Goal: Transaction & Acquisition: Purchase product/service

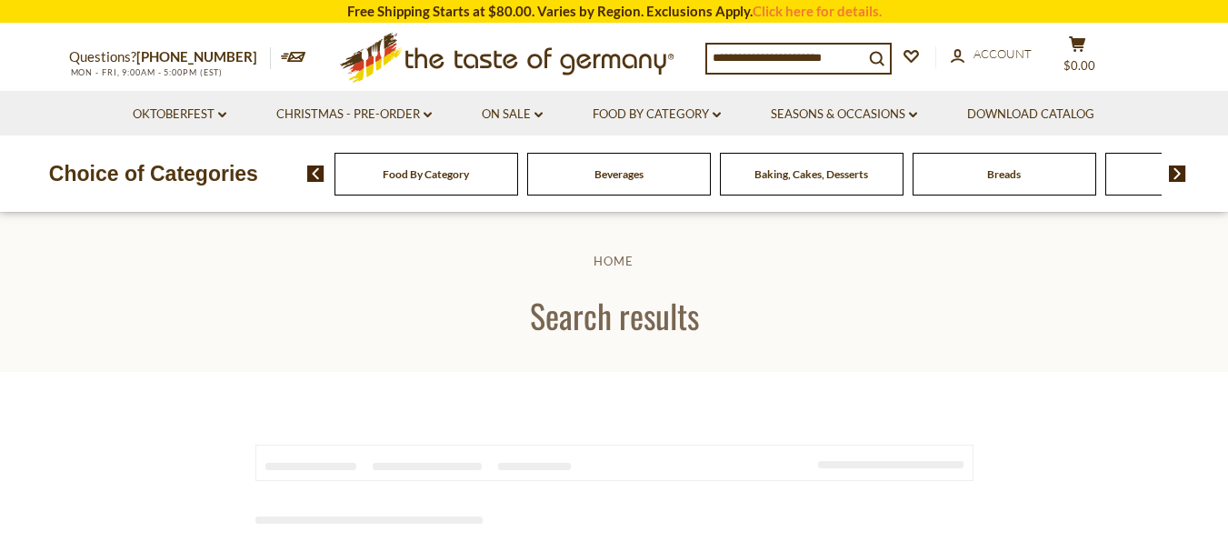
type input "**********"
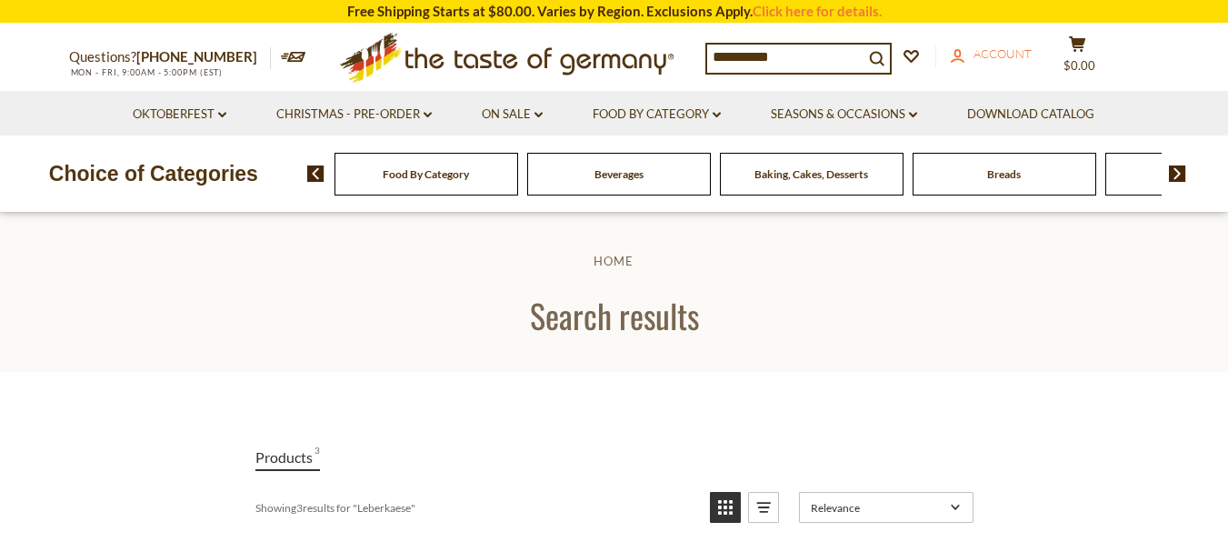
click at [1021, 53] on span "Account" at bounding box center [1002, 53] width 58 height 15
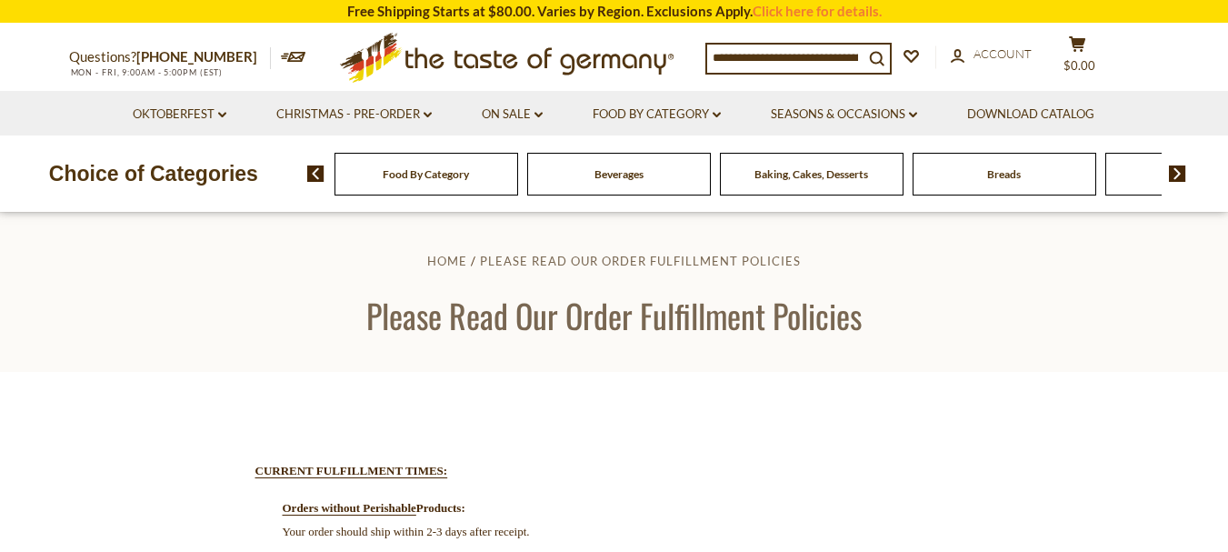
click at [412, 177] on span "Food By Category" at bounding box center [426, 174] width 86 height 14
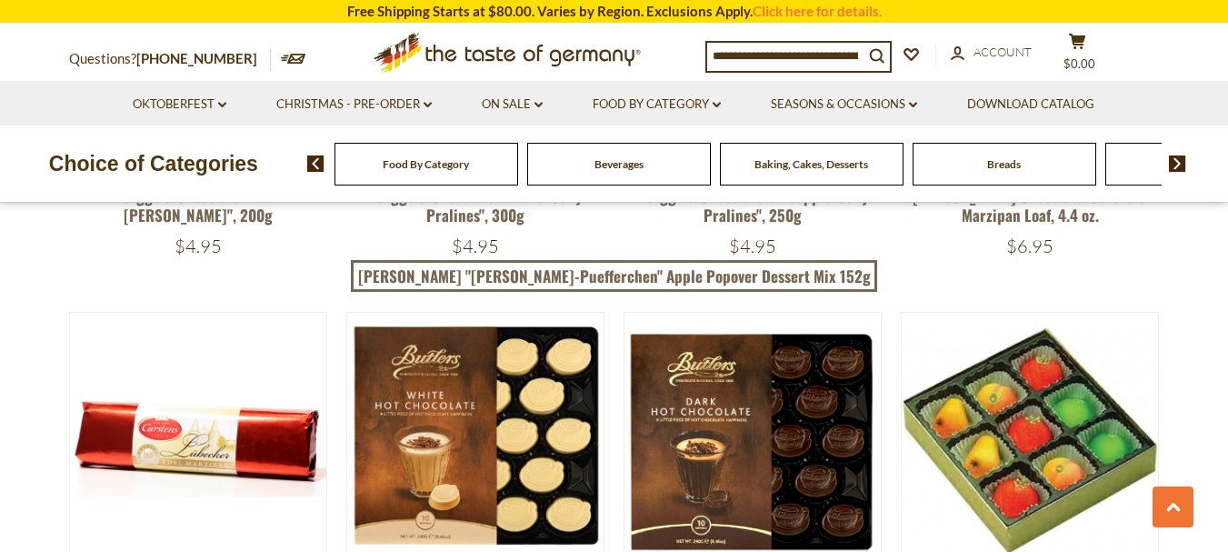
scroll to position [2363, 0]
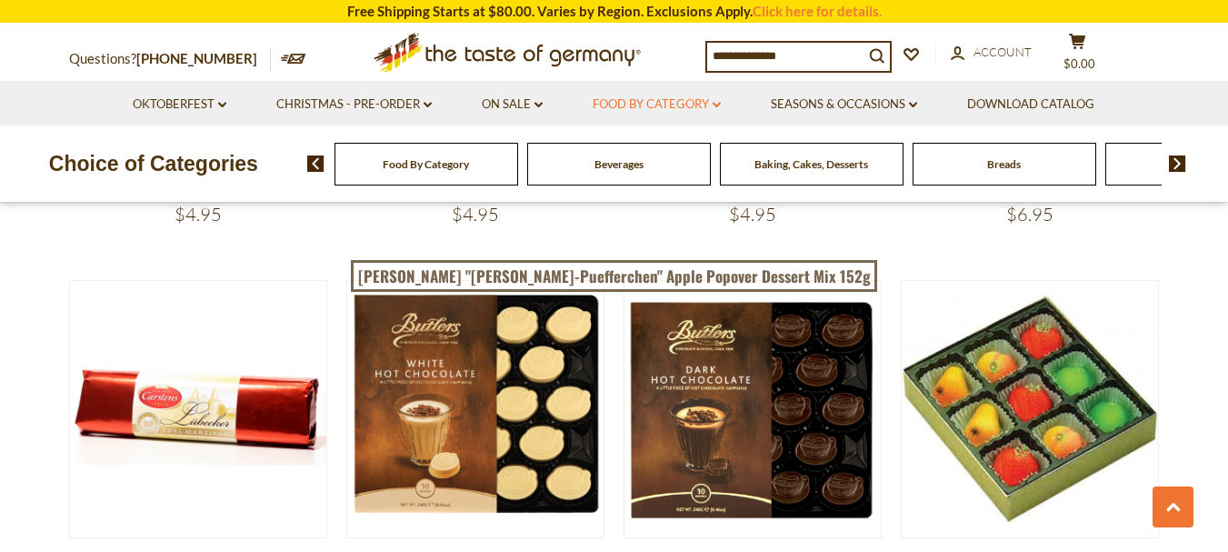
click at [715, 102] on icon "dropdown_arrow" at bounding box center [716, 105] width 8 height 6
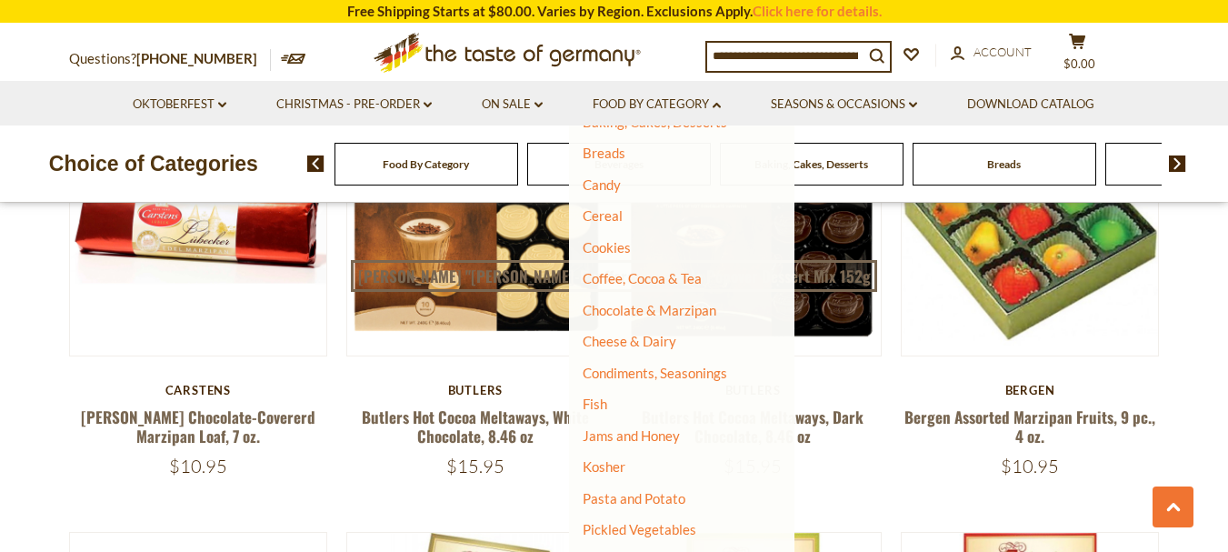
scroll to position [65, 0]
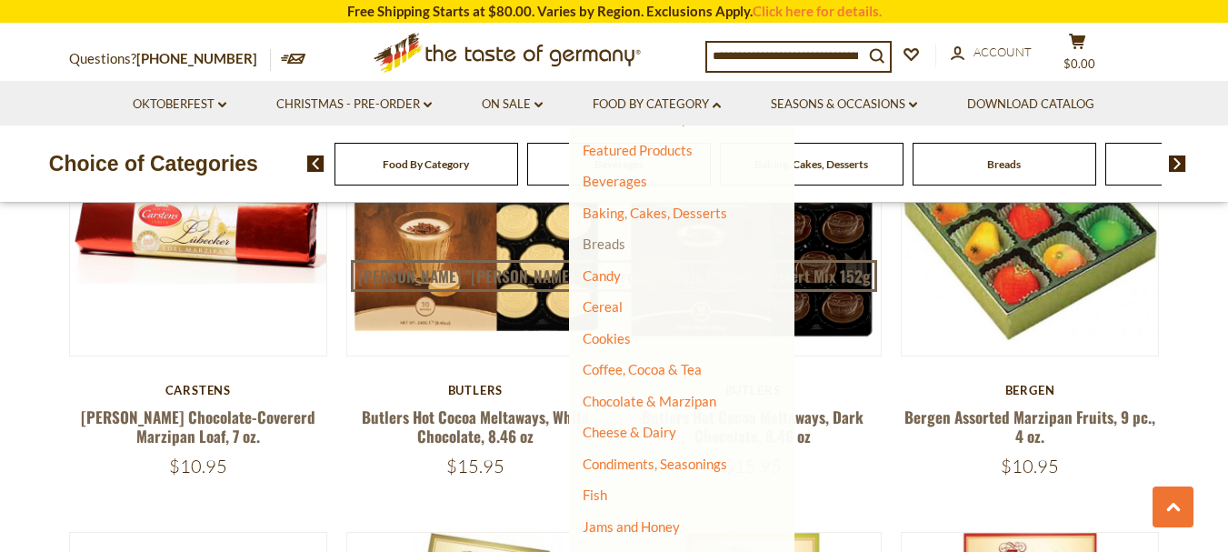
click at [608, 247] on link "Breads" at bounding box center [604, 243] width 43 height 16
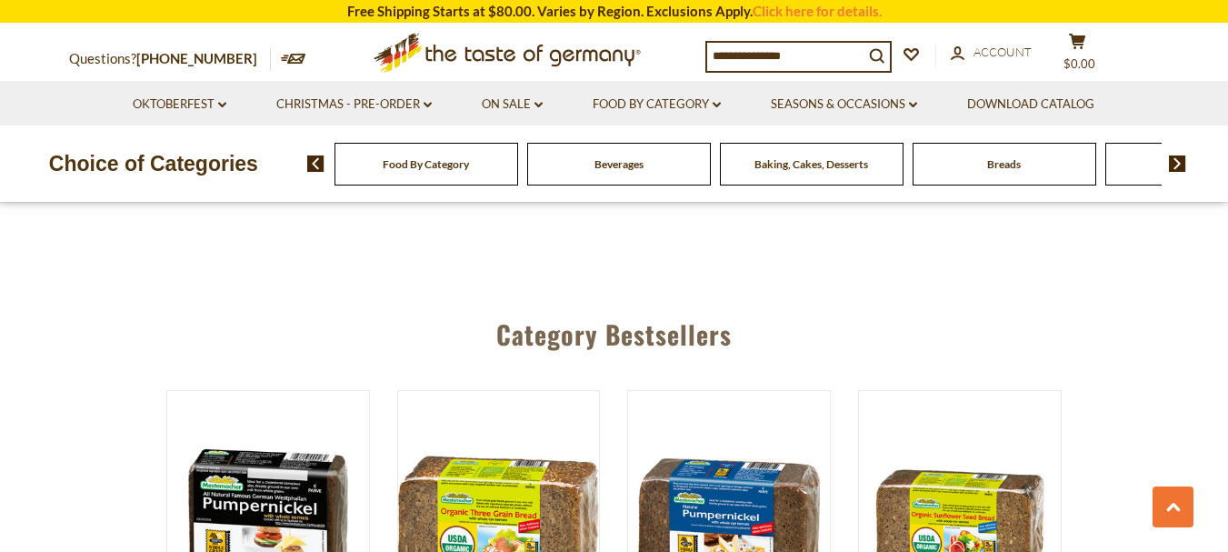
scroll to position [4449, 0]
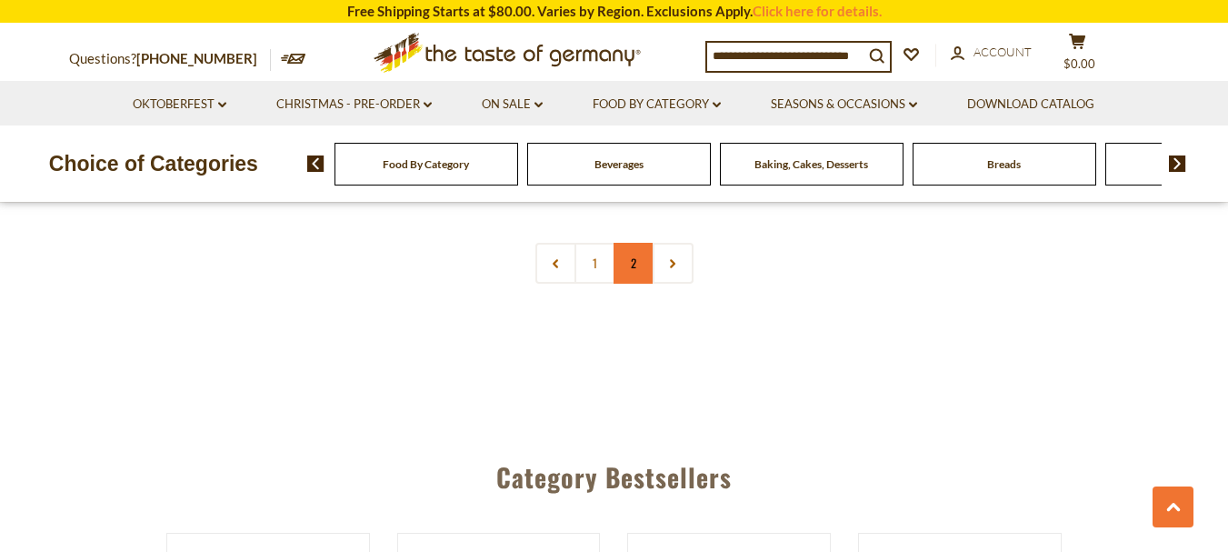
click at [634, 268] on link "2" at bounding box center [633, 263] width 41 height 41
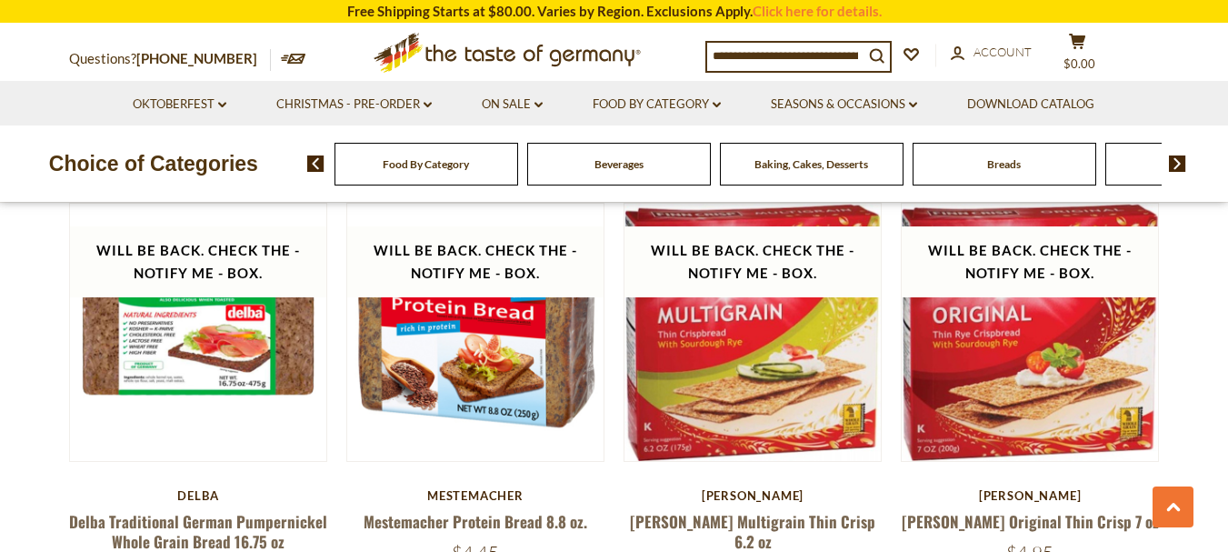
scroll to position [2183, 0]
